Goal: Find specific page/section

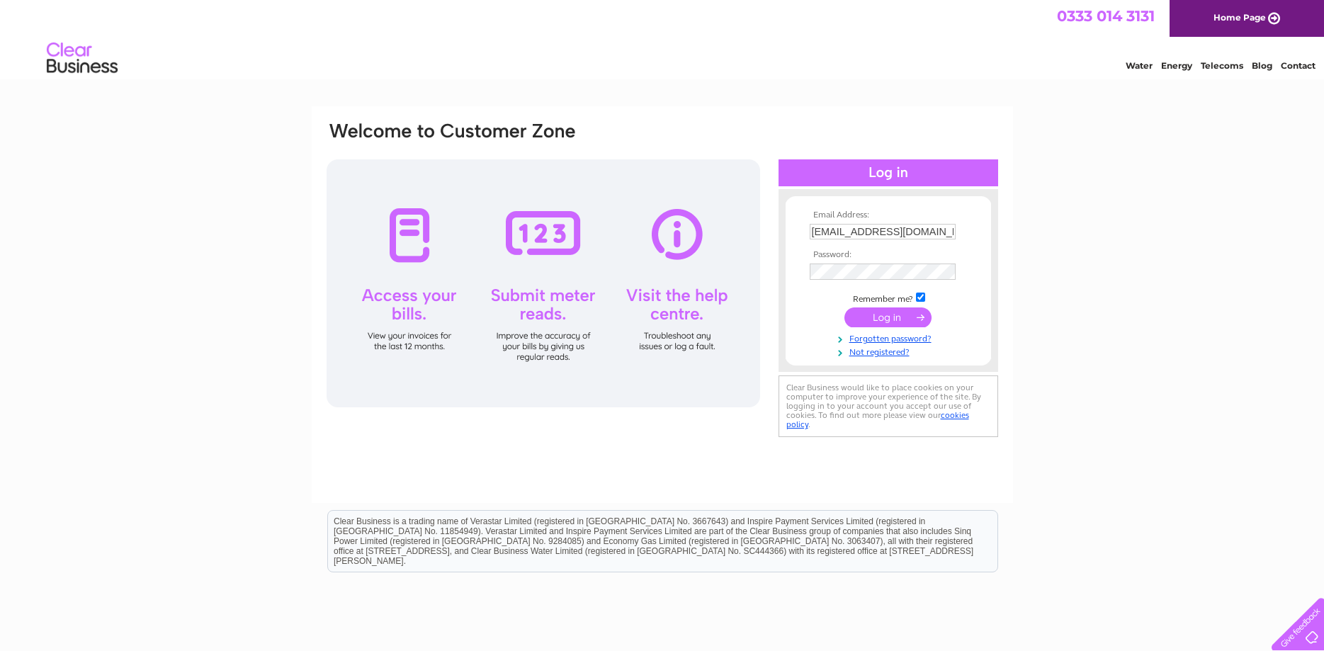
click at [899, 315] on input "submit" at bounding box center [888, 318] width 87 height 20
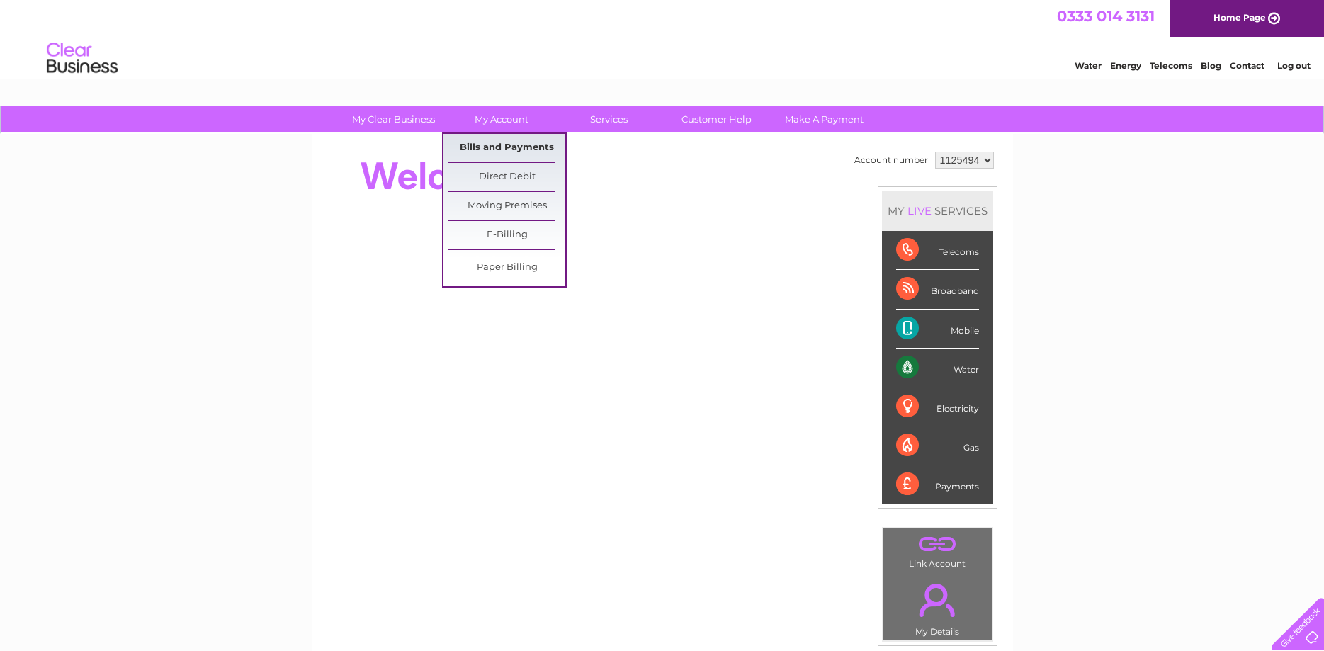
click at [512, 147] on link "Bills and Payments" at bounding box center [507, 148] width 117 height 28
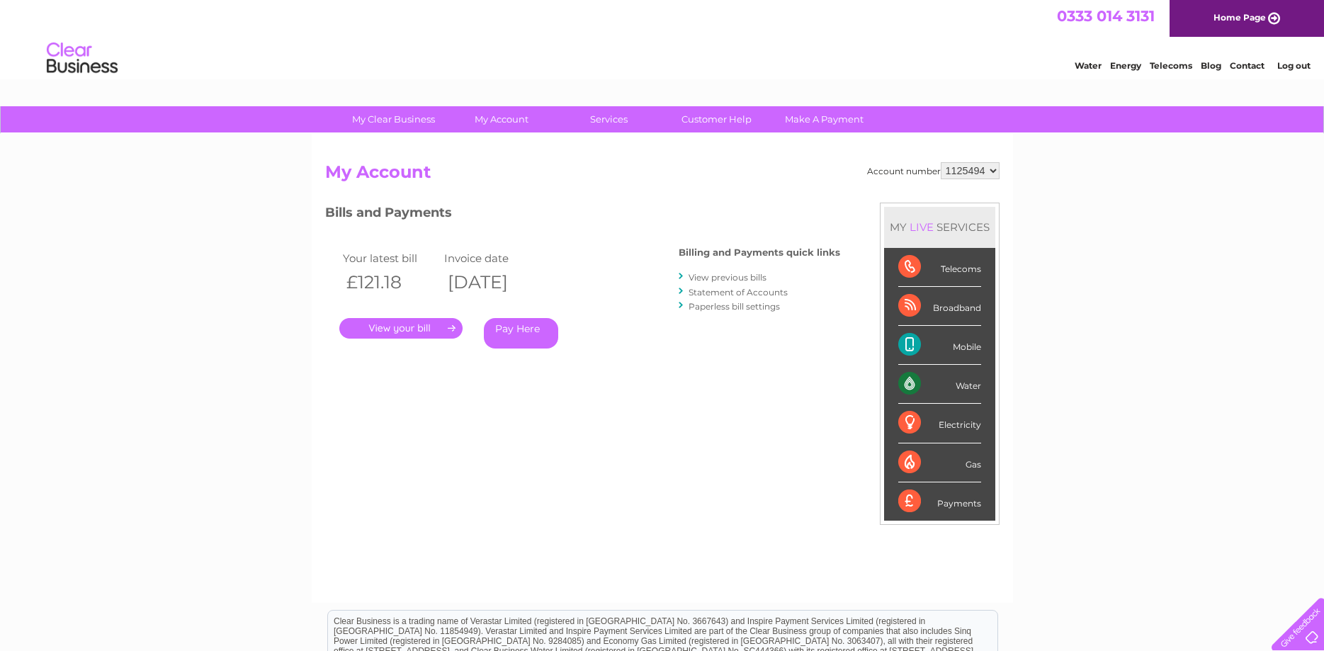
click at [439, 323] on link "." at bounding box center [400, 328] width 123 height 21
